Goal: Task Accomplishment & Management: Complete application form

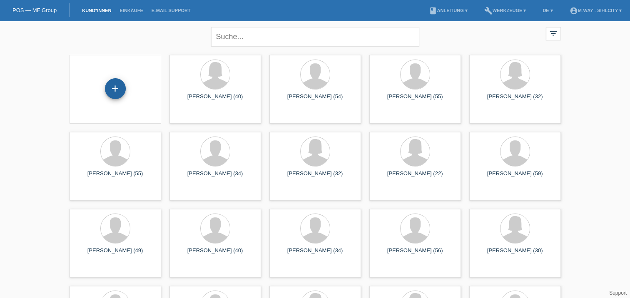
click at [111, 87] on div "+" at bounding box center [115, 88] width 21 height 21
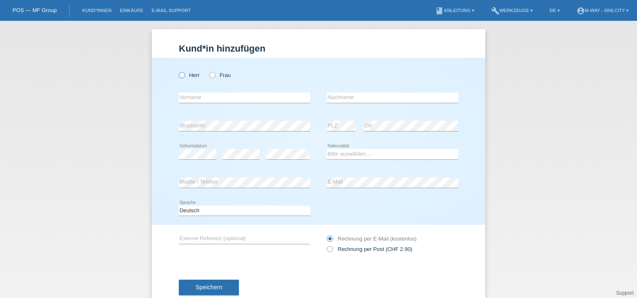
click at [177, 71] on icon at bounding box center [177, 71] width 0 height 0
click at [180, 75] on input "Herr" at bounding box center [181, 74] width 5 height 5
radio input "true"
click at [202, 97] on input "text" at bounding box center [244, 97] width 131 height 10
type input "Daniel"
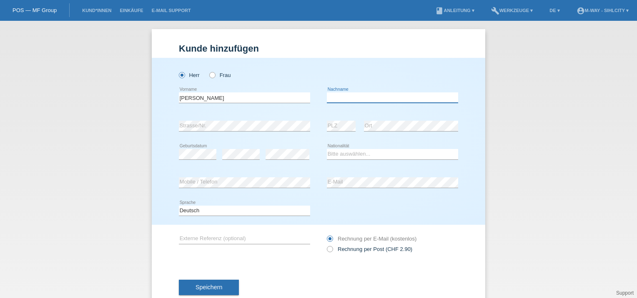
click at [347, 99] on input "text" at bounding box center [392, 97] width 131 height 10
type input "Herzog"
click at [193, 117] on div "error Strasse/Nr." at bounding box center [244, 126] width 131 height 28
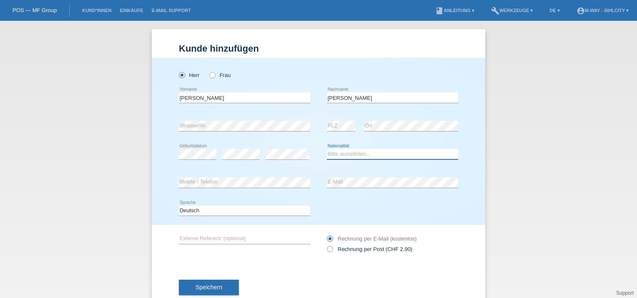
click at [383, 154] on select "Bitte auswählen... Schweiz Deutschland Liechtenstein Österreich ------------ Af…" at bounding box center [392, 154] width 131 height 10
select select "CH"
click at [327, 149] on select "Bitte auswählen... Schweiz Deutschland Liechtenstein Österreich ------------ Af…" at bounding box center [392, 154] width 131 height 10
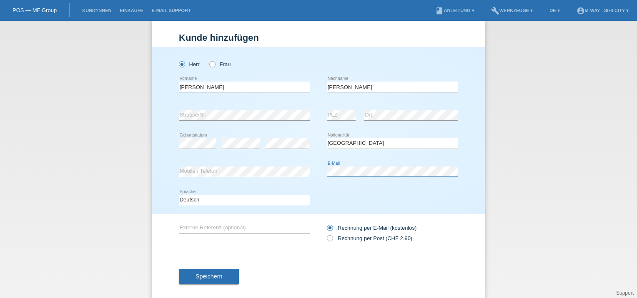
scroll to position [22, 0]
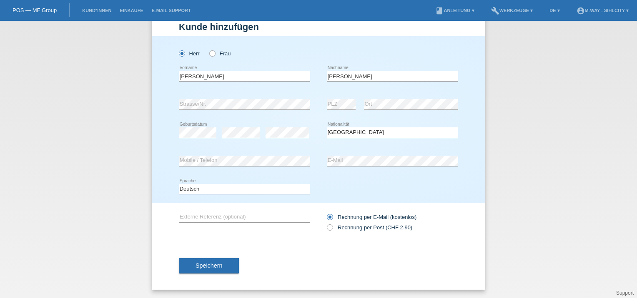
click at [282, 241] on div "error Externe Referenz (optional) Rechnung per Post (CHF 2.90)" at bounding box center [318, 222] width 279 height 38
click at [207, 267] on span "Speichern" at bounding box center [208, 265] width 27 height 7
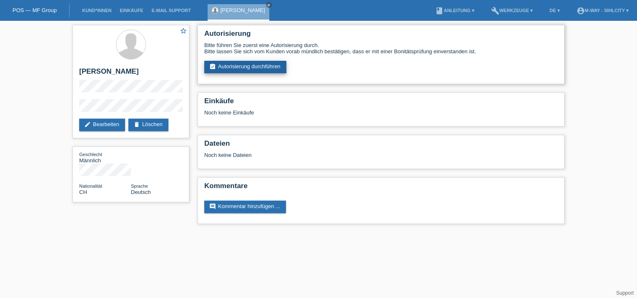
click at [252, 65] on link "assignment_turned_in Autorisierung durchführen" at bounding box center [245, 67] width 82 height 12
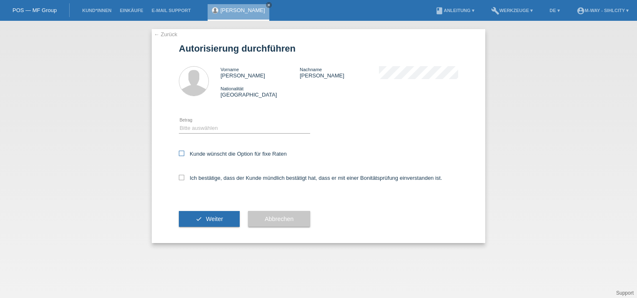
click at [182, 152] on icon at bounding box center [181, 153] width 5 height 5
click at [182, 152] on input "Kunde wünscht die Option für fixe Raten" at bounding box center [181, 153] width 5 height 5
checkbox input "true"
click at [215, 127] on select "Bitte auswählen CHF 1.00 - CHF 499.00 CHF 500.00 - CHF 1'999.00 CHF 2'000.00 - …" at bounding box center [244, 128] width 131 height 10
select select "3"
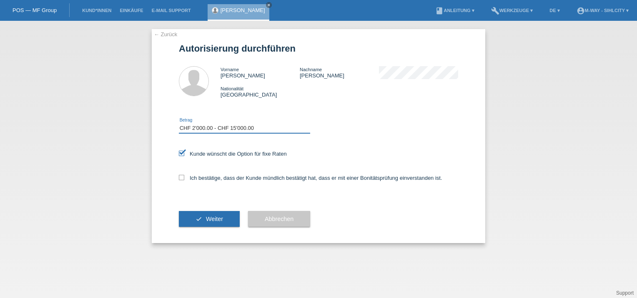
click at [179, 123] on select "Bitte auswählen CHF 1.00 - CHF 499.00 CHF 500.00 - CHF 1'999.00 CHF 2'000.00 - …" at bounding box center [244, 128] width 131 height 10
click at [182, 177] on icon at bounding box center [181, 177] width 5 height 5
click at [182, 177] on input "Ich bestätige, dass der Kunde mündlich bestätigt hat, dass er mit einer Bonität…" at bounding box center [181, 177] width 5 height 5
checkbox input "true"
click at [211, 218] on span "Weiter" at bounding box center [214, 219] width 17 height 7
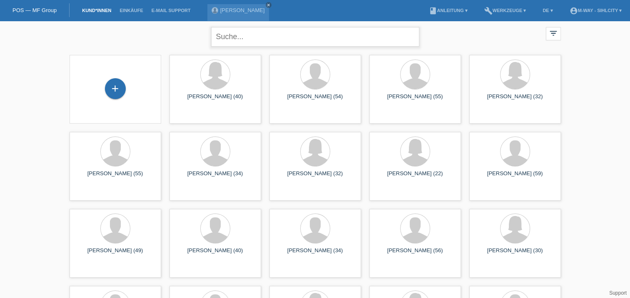
click at [277, 40] on input "text" at bounding box center [315, 37] width 208 height 20
type input "kasumi"
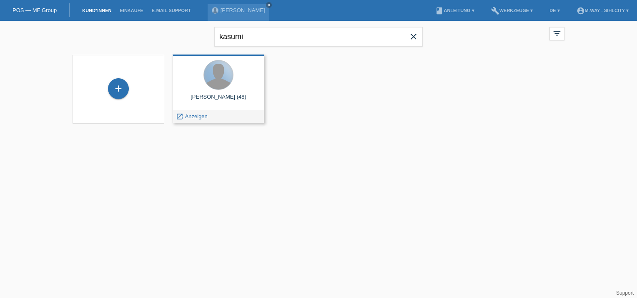
click at [224, 77] on div at bounding box center [218, 74] width 29 height 29
click at [215, 99] on div "Kasumi Stefan Wintsch (48)" at bounding box center [218, 100] width 78 height 13
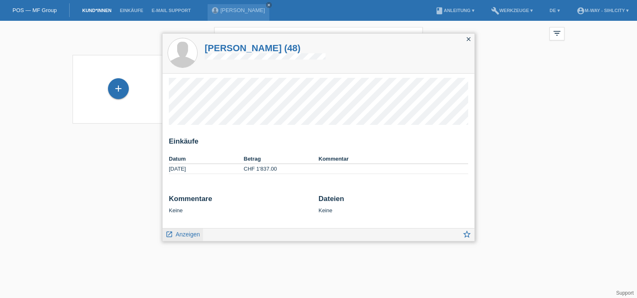
click at [177, 234] on span "Anzeigen" at bounding box center [187, 234] width 24 height 7
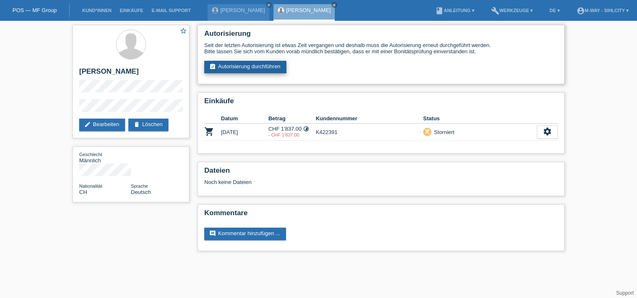
click at [240, 64] on link "assignment_turned_in Autorisierung durchführen" at bounding box center [245, 67] width 82 height 12
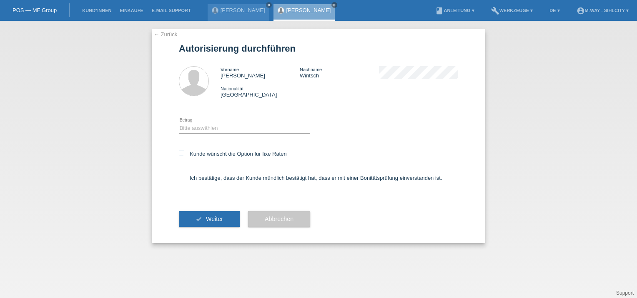
click at [182, 154] on icon at bounding box center [181, 153] width 5 height 5
click at [182, 154] on input "Kunde wünscht die Option für fixe Raten" at bounding box center [181, 153] width 5 height 5
checkbox input "true"
click at [178, 175] on div "← Zurück Autorisierung durchführen Vorname [PERSON_NAME] Nachname [PERSON_NAME]…" at bounding box center [318, 136] width 333 height 214
click at [183, 177] on icon at bounding box center [181, 177] width 5 height 5
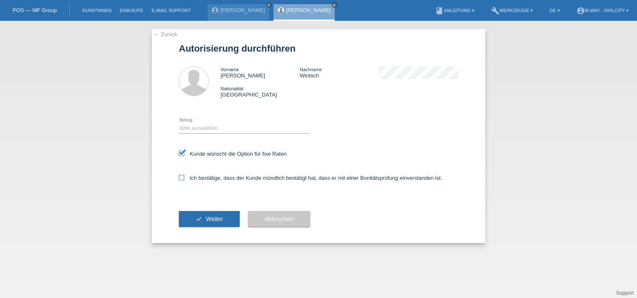
click at [183, 177] on input "Ich bestätige, dass der Kunde mündlich bestätigt hat, dass er mit einer Bonität…" at bounding box center [181, 177] width 5 height 5
checkbox input "true"
click at [213, 126] on select "Bitte auswählen CHF 1.00 - CHF 499.00 CHF 500.00 - CHF 1'999.00 CHF 2'000.00 - …" at bounding box center [244, 128] width 131 height 10
select select "3"
click at [179, 123] on select "Bitte auswählen CHF 1.00 - CHF 499.00 CHF 500.00 - CHF 1'999.00 CHF 2'000.00 - …" at bounding box center [244, 128] width 131 height 10
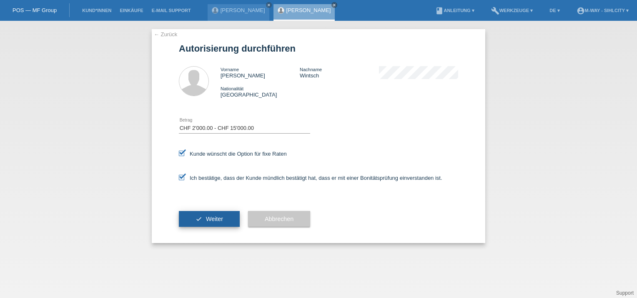
click at [209, 218] on span "Weiter" at bounding box center [214, 219] width 17 height 7
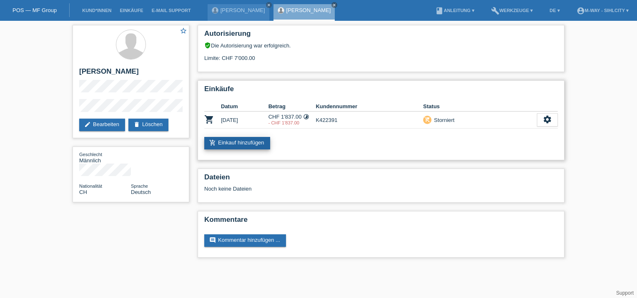
click at [237, 140] on link "add_shopping_cart Einkauf hinzufügen" at bounding box center [237, 143] width 66 height 12
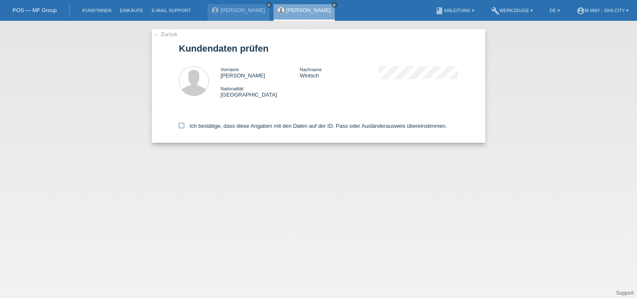
click at [183, 124] on icon at bounding box center [181, 125] width 5 height 5
click at [183, 124] on input "Ich bestätige, dass diese Angaben mit den Daten auf der ID, Pass oder Ausländer…" at bounding box center [181, 125] width 5 height 5
checkbox input "true"
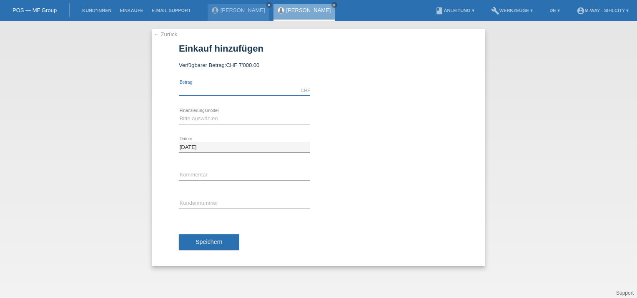
click at [230, 88] on input "text" at bounding box center [244, 90] width 131 height 10
type input "2658.90"
click at [218, 117] on select "Bitte auswählen Fixe Raten Kauf auf Rechnung mit Teilzahlungsoption" at bounding box center [244, 119] width 131 height 10
click at [215, 117] on select "Bitte auswählen Fixe Raten Kauf auf Rechnung mit Teilzahlungsoption" at bounding box center [244, 119] width 131 height 10
click at [215, 120] on select "Bitte auswählen Fixe Raten Kauf auf Rechnung mit Teilzahlungsoption" at bounding box center [244, 119] width 131 height 10
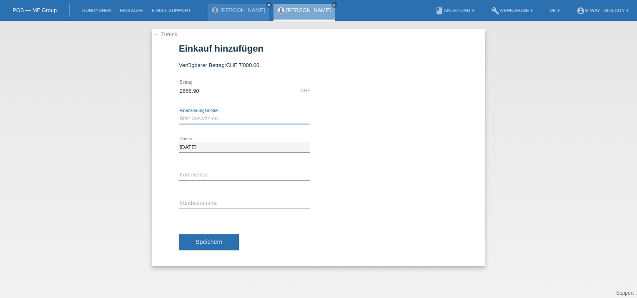
click at [218, 117] on select "Bitte auswählen Fixe Raten Kauf auf Rechnung mit Teilzahlungsoption" at bounding box center [244, 119] width 131 height 10
click at [216, 121] on select "Bitte auswählen Fixe Raten Kauf auf Rechnung mit Teilzahlungsoption" at bounding box center [244, 119] width 131 height 10
select select "77"
click at [179, 114] on select "Bitte auswählen Fixe Raten Kauf auf Rechnung mit Teilzahlungsoption" at bounding box center [244, 119] width 131 height 10
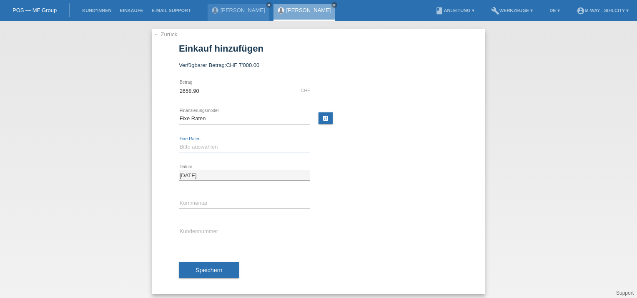
click at [204, 145] on select "Bitte auswählen 4 Raten 5 Raten 6 Raten 7 Raten 8 Raten 9 Raten 10 Raten 11 Rat…" at bounding box center [244, 147] width 131 height 10
select select "166"
click at [179, 142] on select "Bitte auswählen 4 Raten 5 Raten 6 Raten 7 Raten 8 Raten 9 Raten 10 Raten 11 Rat…" at bounding box center [244, 147] width 131 height 10
click at [192, 229] on input "text" at bounding box center [244, 232] width 131 height 10
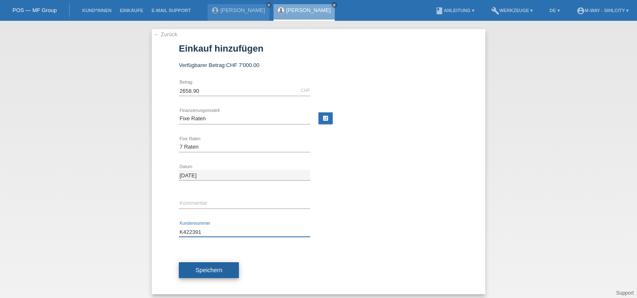
type input "K422391"
click at [201, 265] on button "Speichern" at bounding box center [209, 270] width 60 height 16
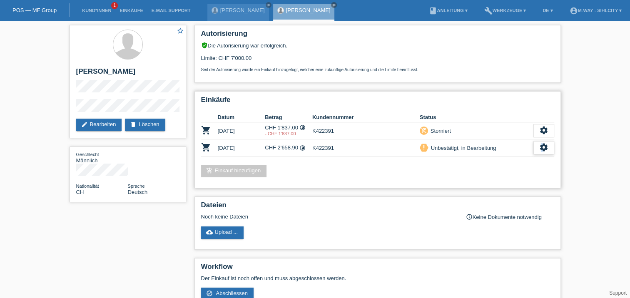
click at [542, 145] on icon "settings" at bounding box center [544, 147] width 9 height 9
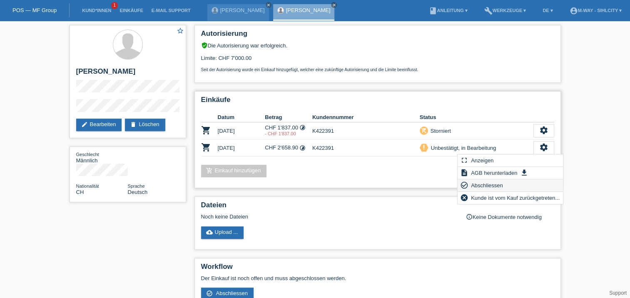
click at [484, 185] on span "Abschliessen" at bounding box center [487, 185] width 35 height 10
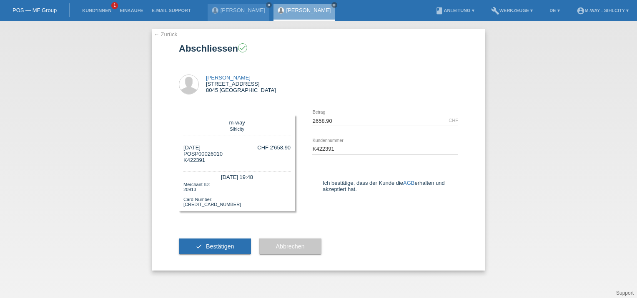
click at [316, 182] on icon at bounding box center [314, 182] width 5 height 5
click at [316, 182] on input "Ich bestätige, dass der Kunde die AGB erhalten und akzeptiert hat." at bounding box center [314, 182] width 5 height 5
checkbox input "true"
click at [210, 243] on button "check Bestätigen" at bounding box center [215, 247] width 72 height 16
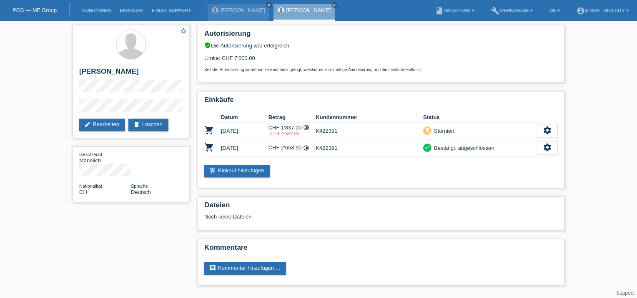
drag, startPoint x: 137, startPoint y: 242, endPoint x: 189, endPoint y: 224, distance: 55.5
click at [137, 242] on div "star_border [PERSON_NAME] edit Bearbeiten delete Löschen Geschlecht Männlich Na…" at bounding box center [318, 157] width 500 height 273
